Goal: Use online tool/utility

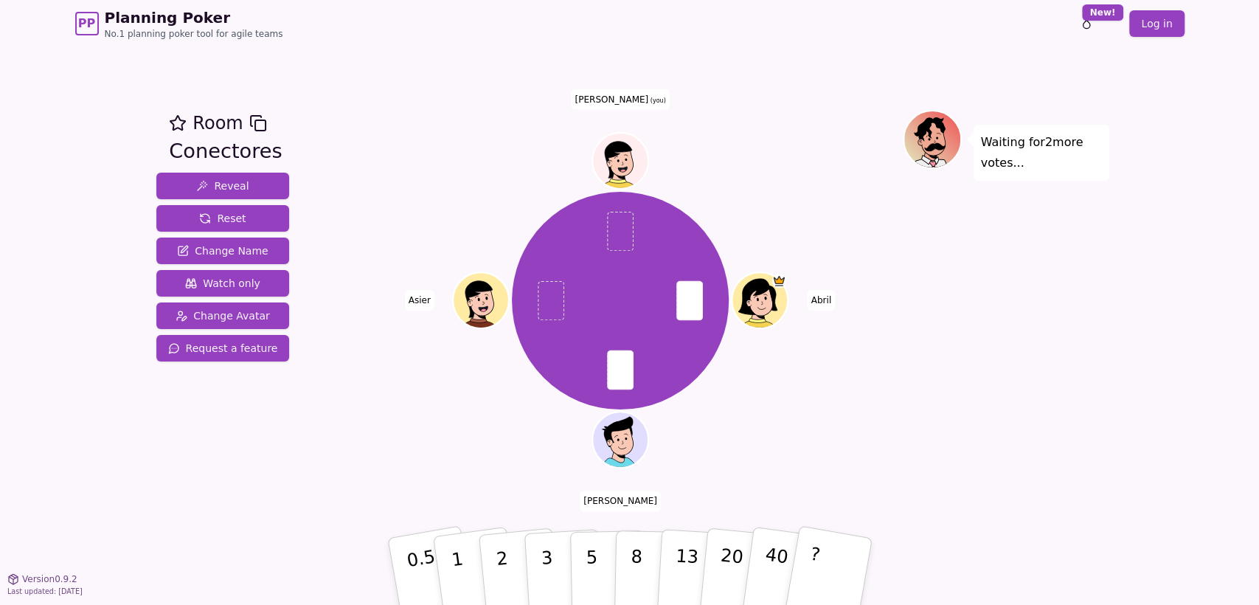
click at [962, 282] on div "Waiting for 2 more votes..." at bounding box center [1006, 313] width 206 height 406
click at [1085, 497] on div "Waiting for [PERSON_NAME] 's vote..." at bounding box center [1006, 313] width 206 height 406
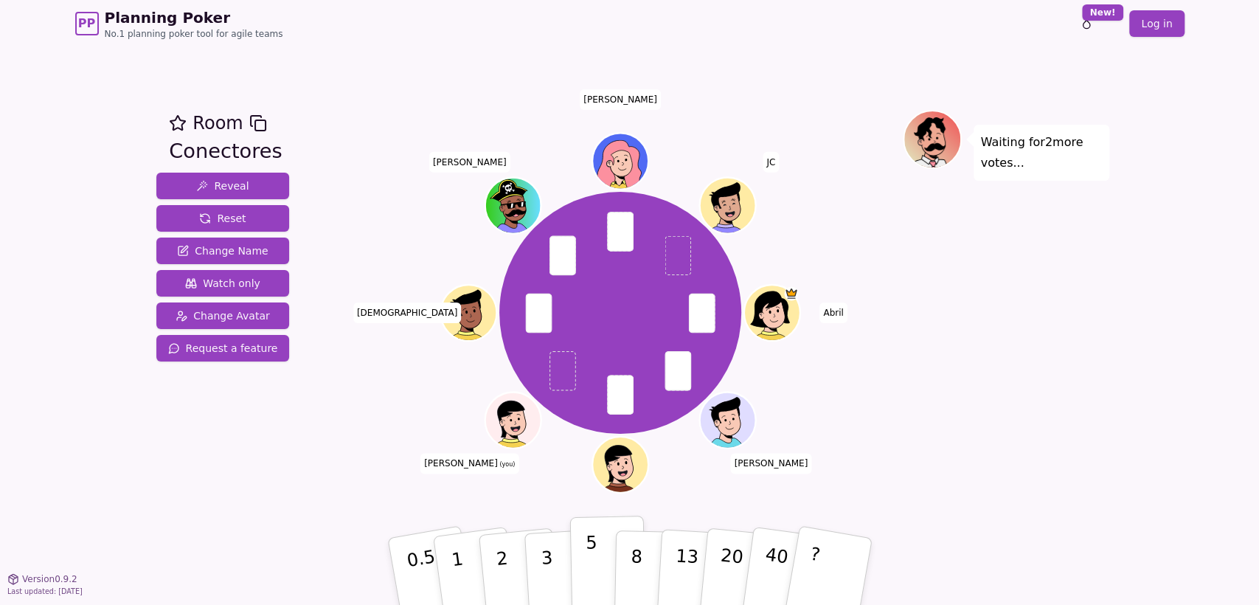
click at [577, 565] on button "5" at bounding box center [607, 571] width 76 height 112
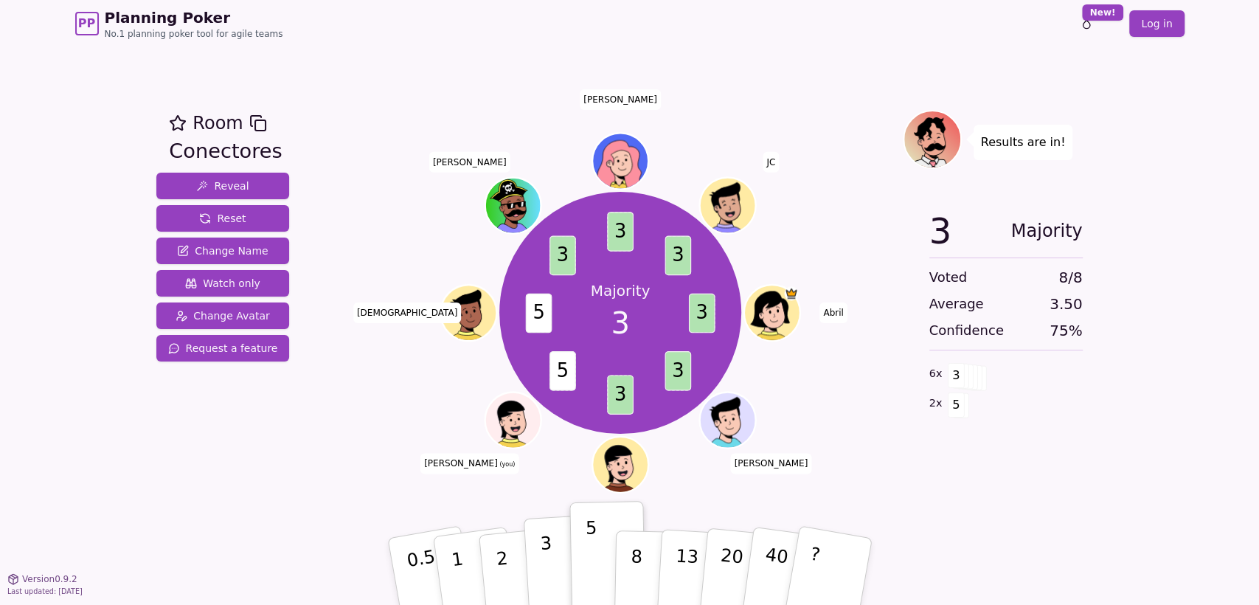
click at [563, 564] on button "3" at bounding box center [563, 571] width 80 height 115
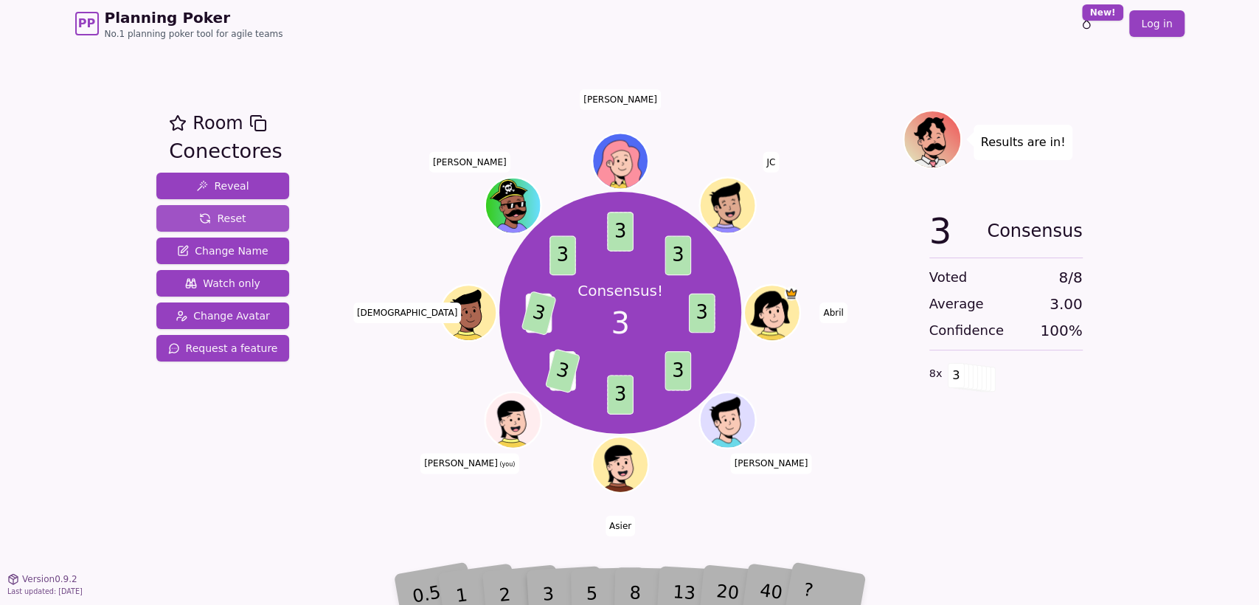
drag, startPoint x: 258, startPoint y: 217, endPoint x: 251, endPoint y: 226, distance: 11.1
click at [258, 218] on button "Reset" at bounding box center [222, 218] width 133 height 27
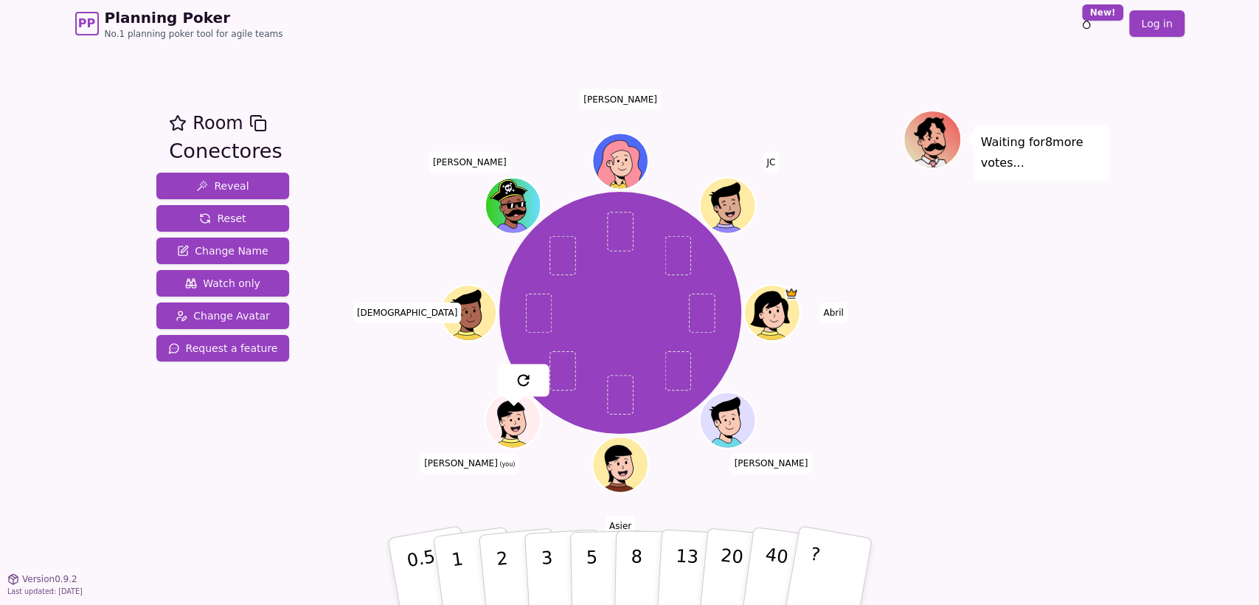
click at [538, 373] on div at bounding box center [524, 380] width 52 height 32
click at [295, 468] on div "Room Conectores Reveal Reset Change Name Watch only Change Avatar Request a fea…" at bounding box center [629, 313] width 959 height 406
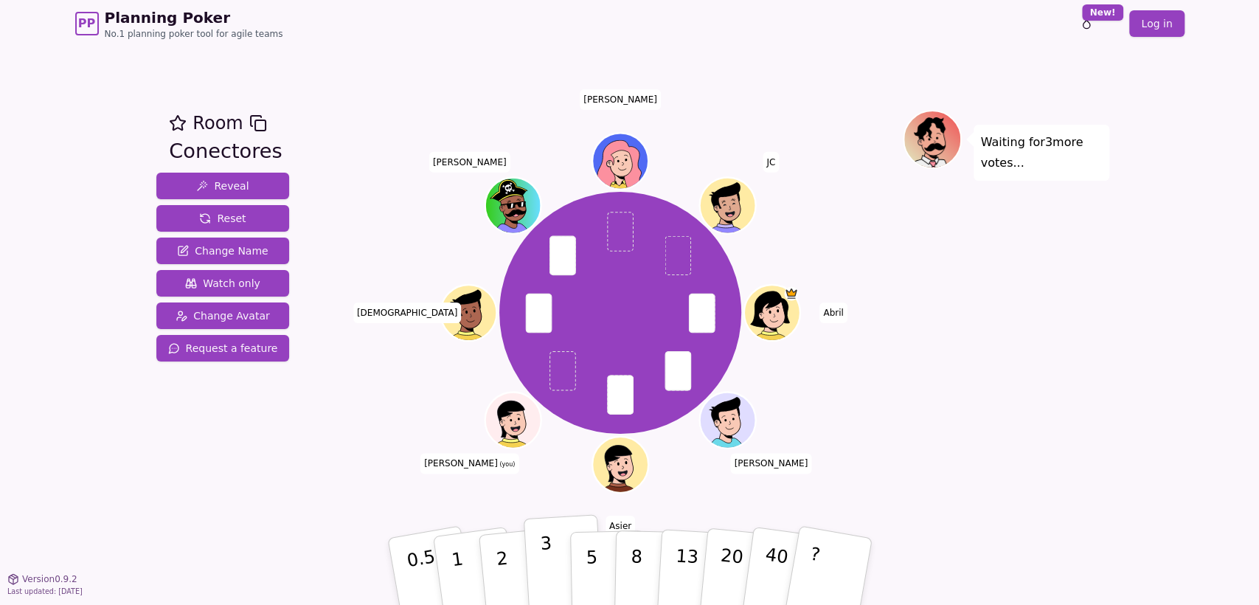
click at [561, 566] on button "3" at bounding box center [563, 571] width 80 height 115
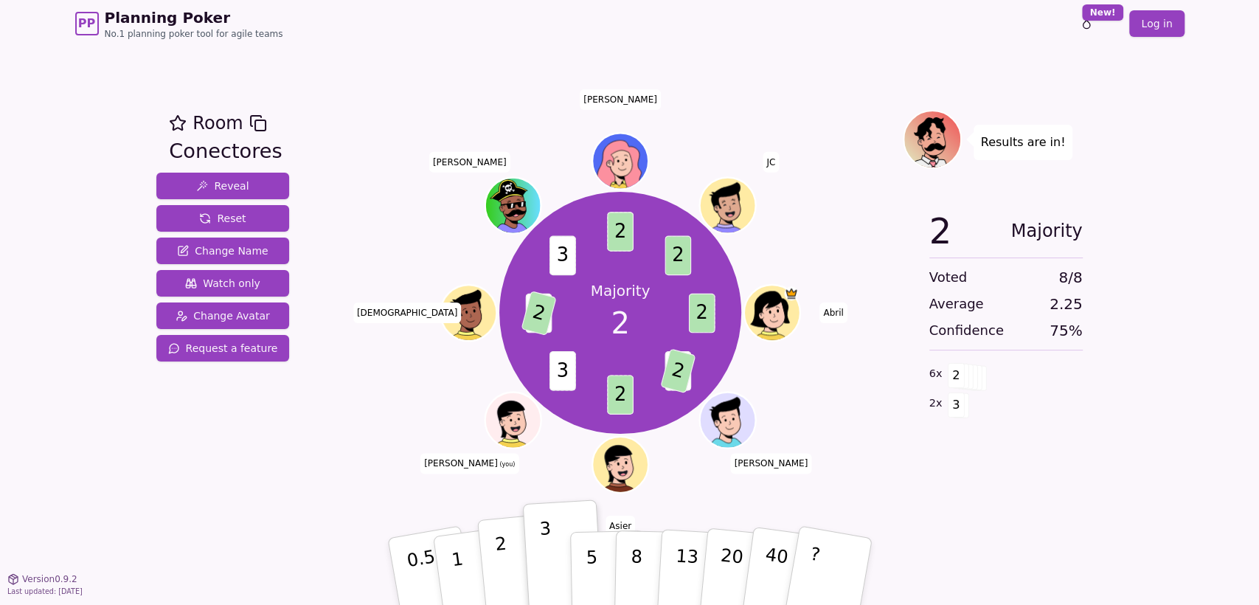
click at [501, 560] on p "2" at bounding box center [502, 573] width 19 height 80
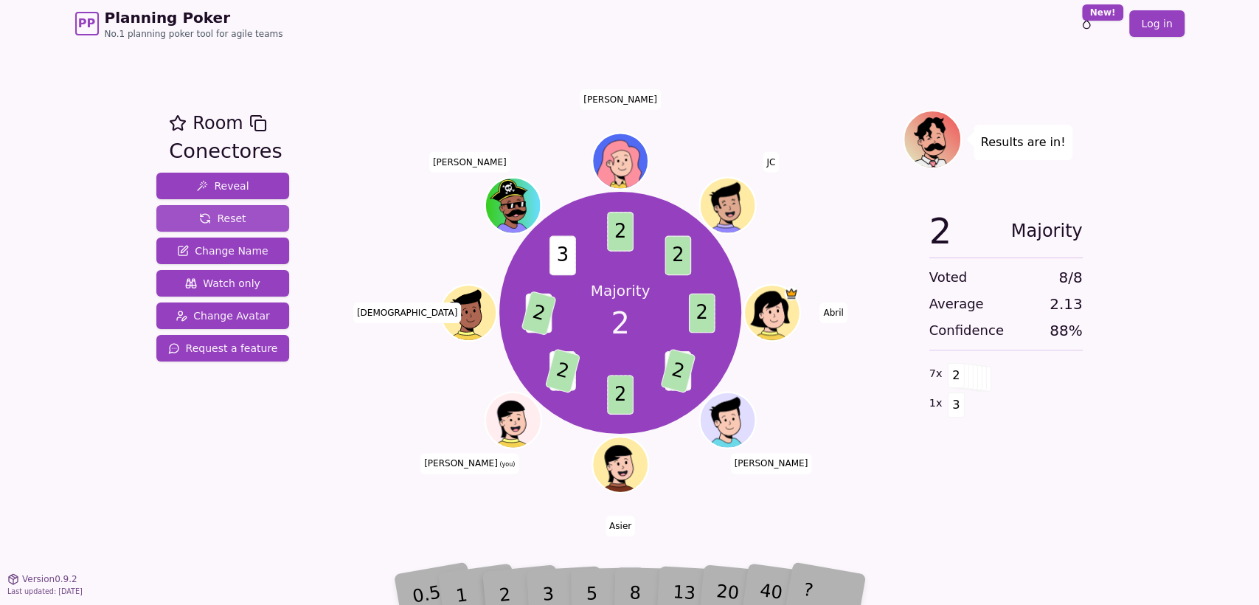
click at [212, 221] on span "Reset" at bounding box center [222, 218] width 46 height 15
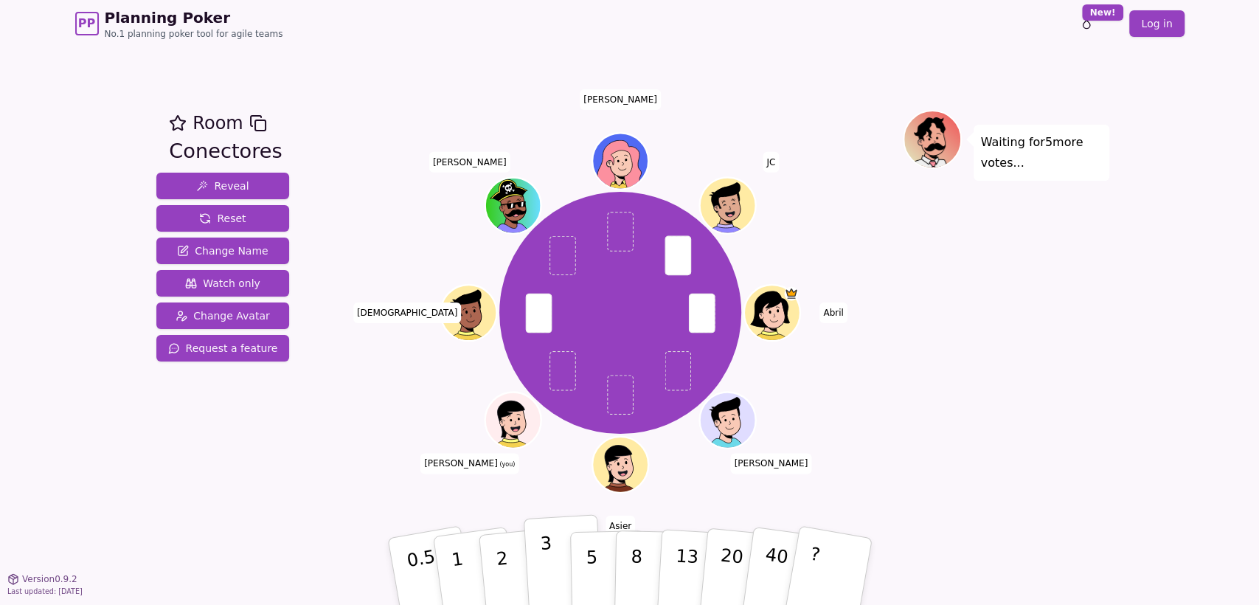
drag, startPoint x: 543, startPoint y: 551, endPoint x: 549, endPoint y: 603, distance: 52.0
click at [543, 552] on p "3" at bounding box center [547, 572] width 16 height 80
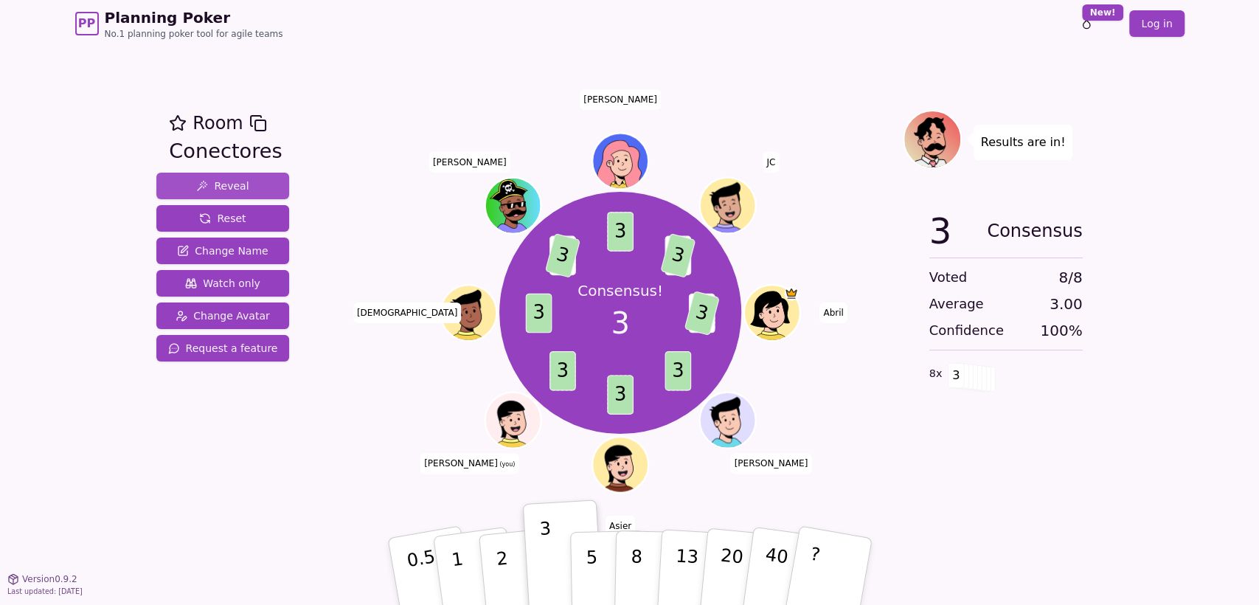
click at [242, 183] on button "Reveal" at bounding box center [222, 186] width 133 height 27
click at [236, 215] on span "Reset" at bounding box center [222, 218] width 46 height 15
